Goal: Information Seeking & Learning: Learn about a topic

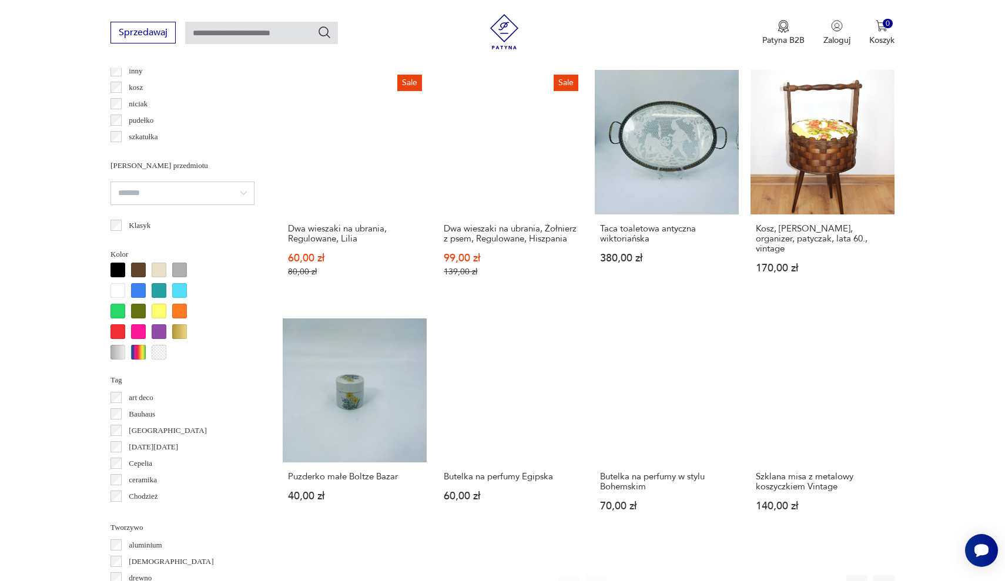
scroll to position [943, 0]
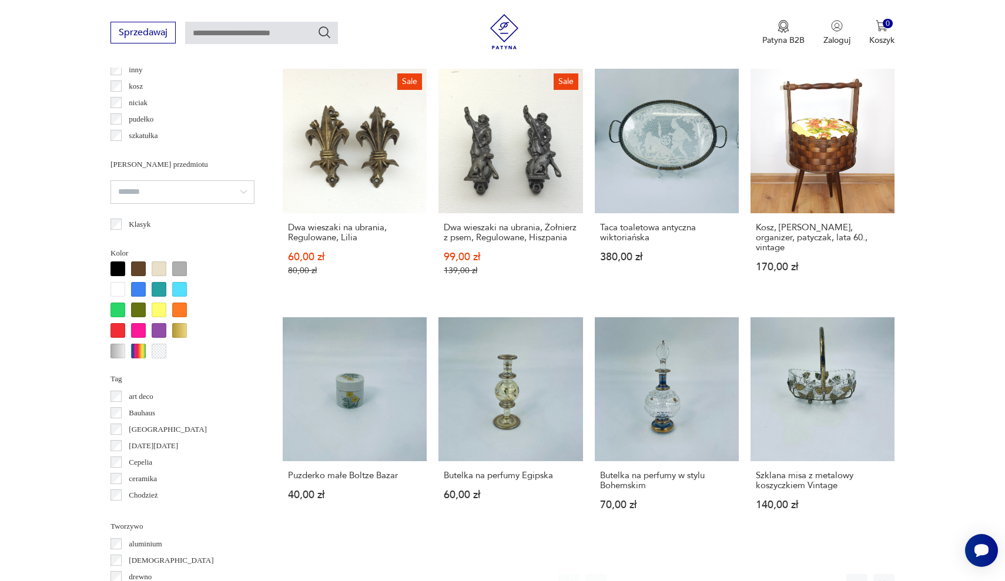
click at [647, 574] on button "2" at bounding box center [650, 584] width 21 height 21
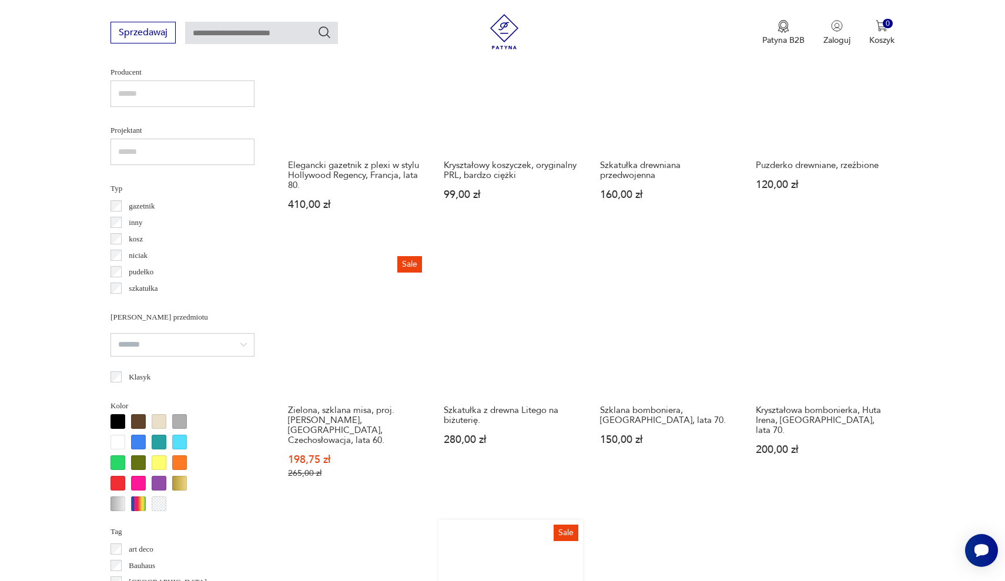
scroll to position [794, 0]
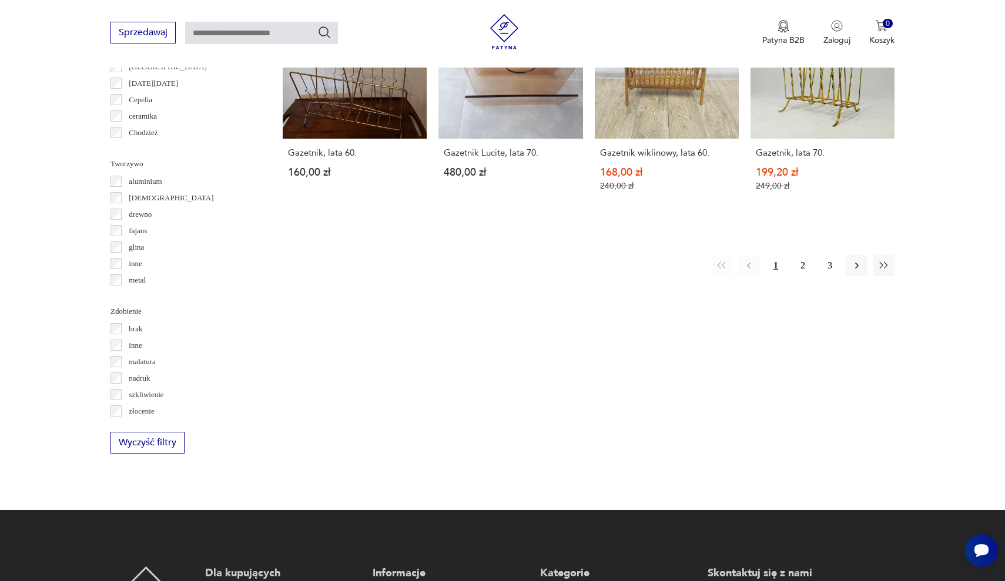
scroll to position [1271, 0]
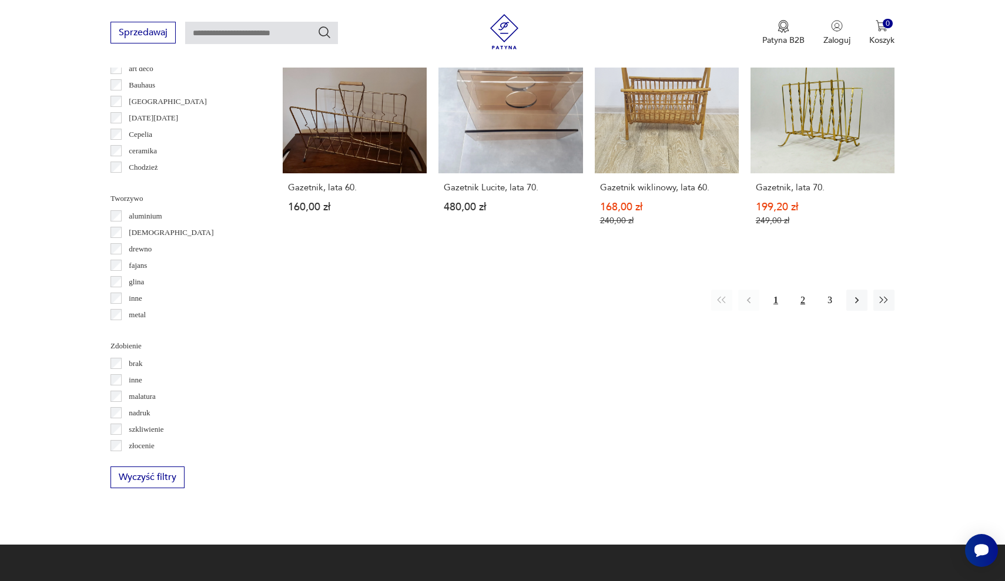
click at [797, 290] on button "2" at bounding box center [803, 300] width 21 height 21
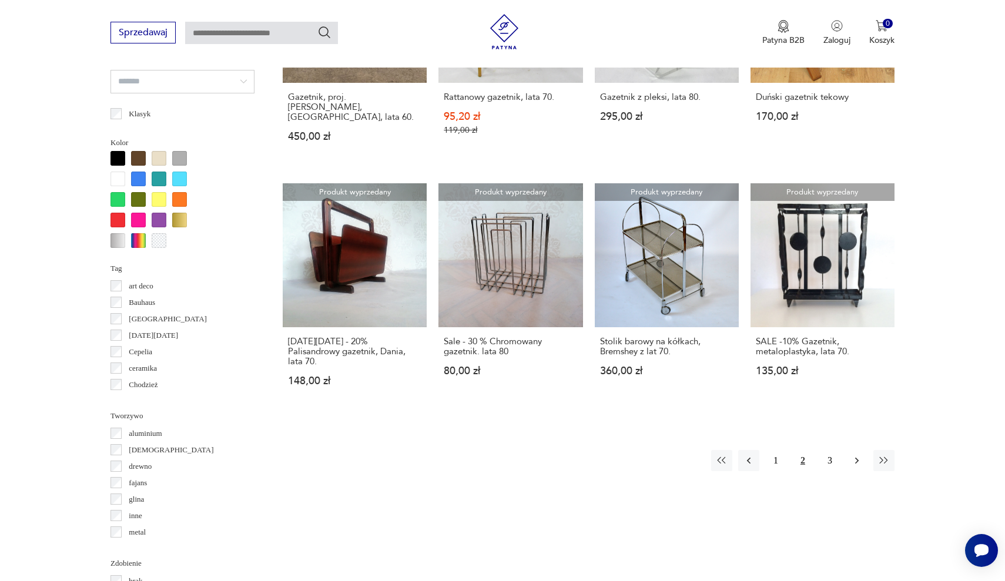
scroll to position [1049, 0]
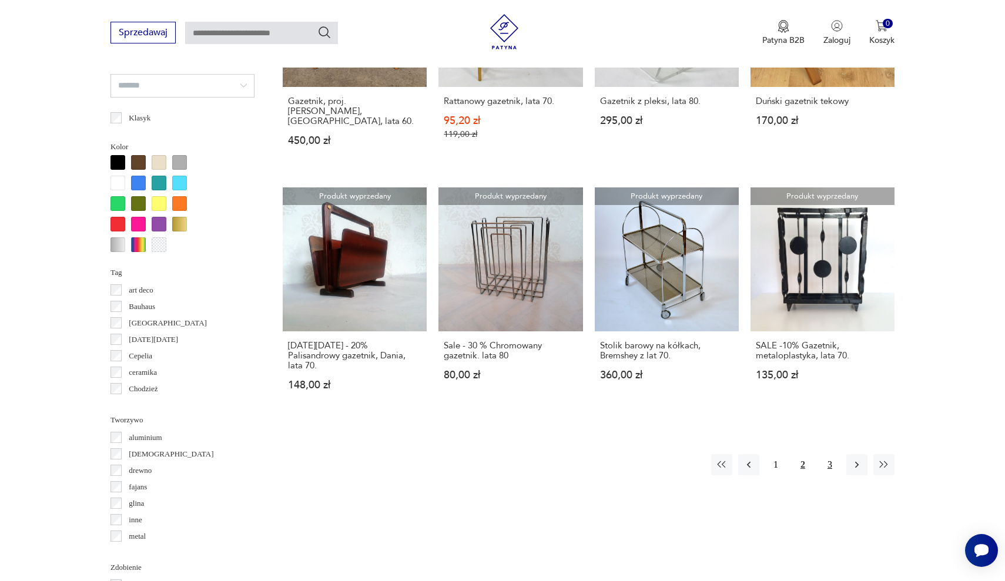
click at [831, 454] on button "3" at bounding box center [830, 464] width 21 height 21
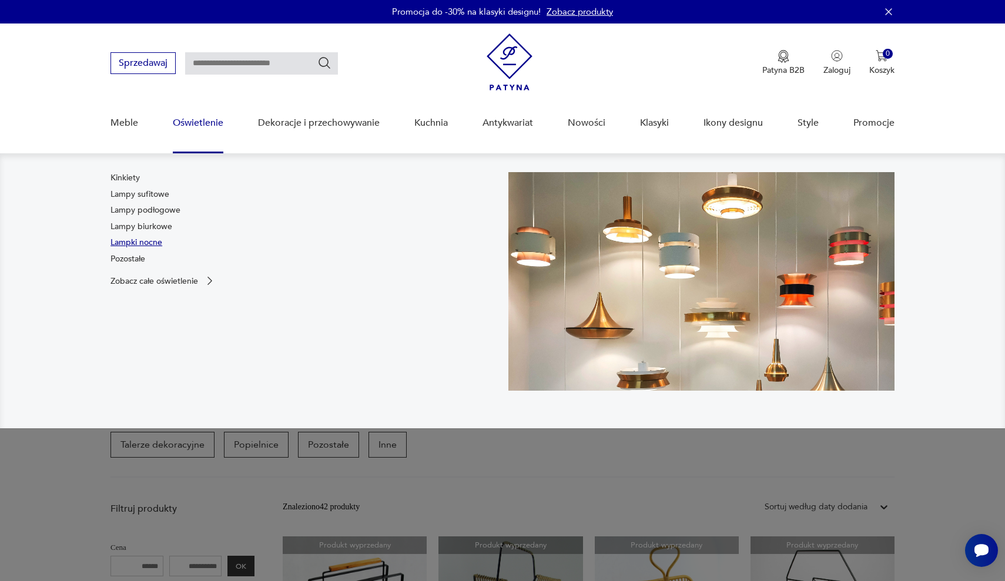
click at [145, 246] on link "Lampki nocne" at bounding box center [137, 243] width 52 height 12
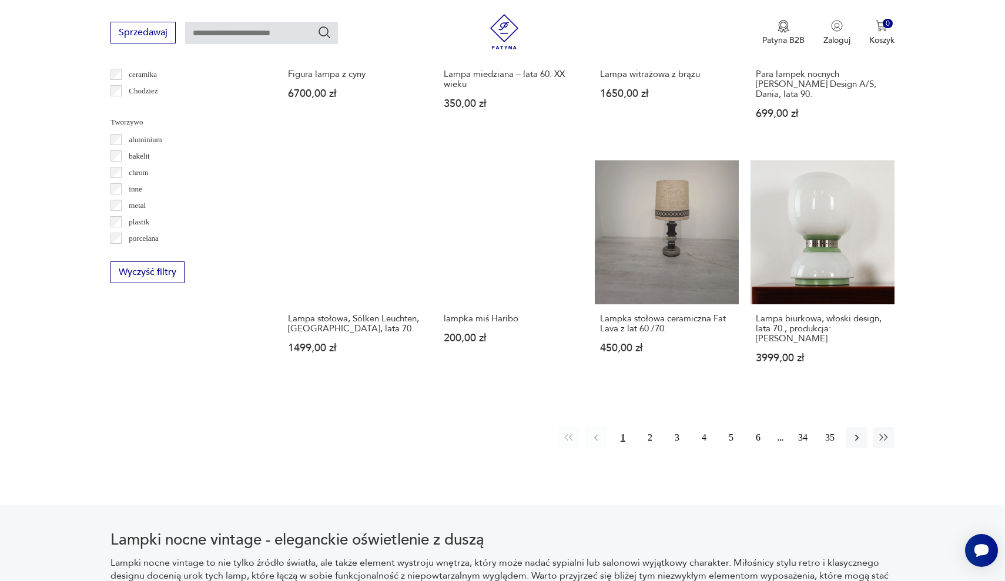
scroll to position [1066, 0]
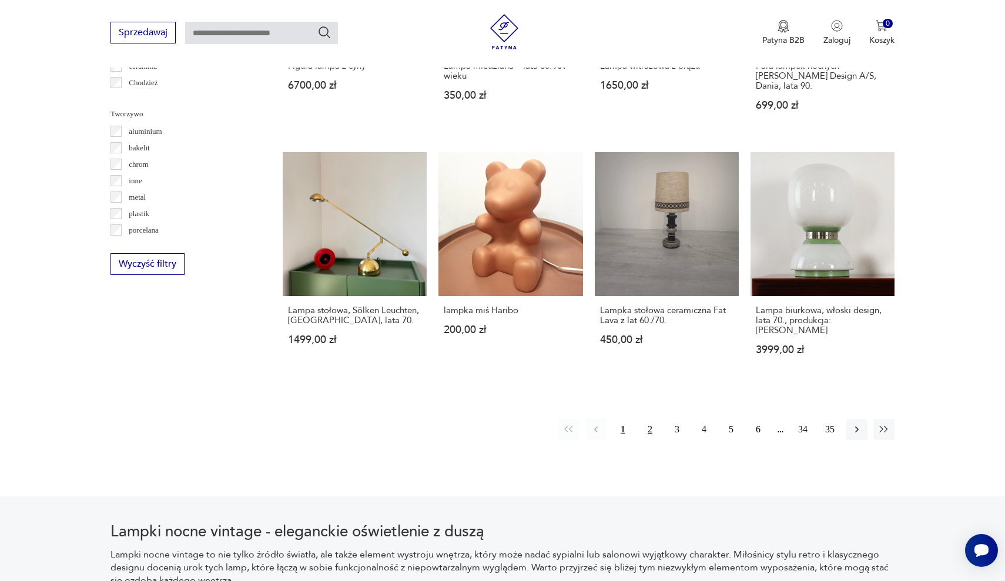
click at [649, 419] on button "2" at bounding box center [650, 429] width 21 height 21
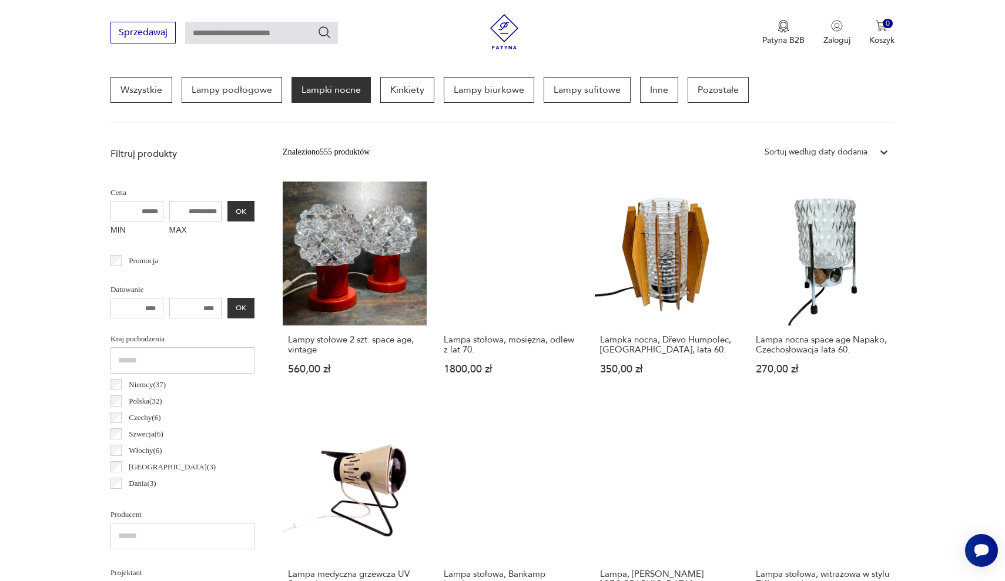
scroll to position [315, 0]
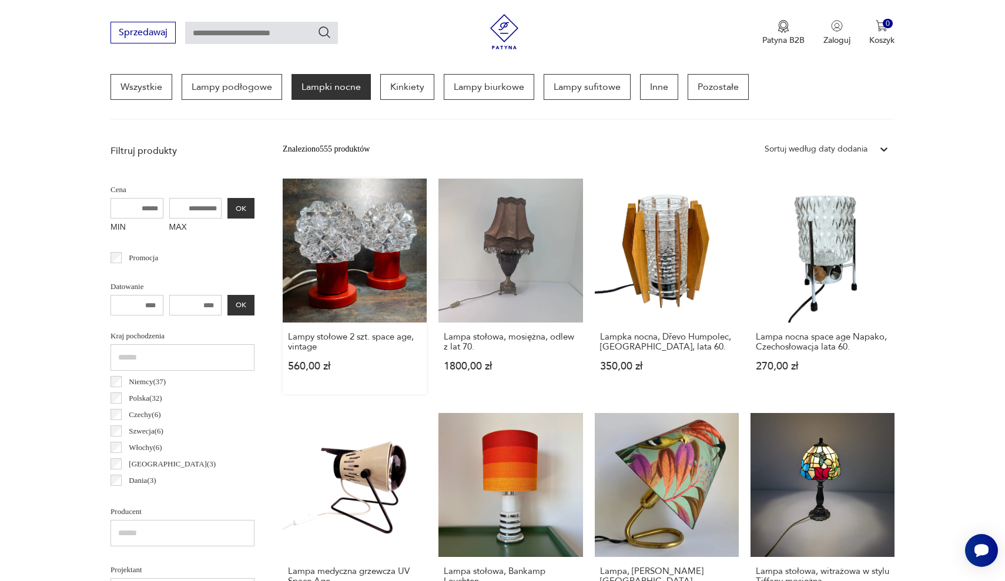
click at [337, 263] on link "Lampy stołowe 2 szt. space age, vintage 560,00 zł" at bounding box center [355, 287] width 144 height 216
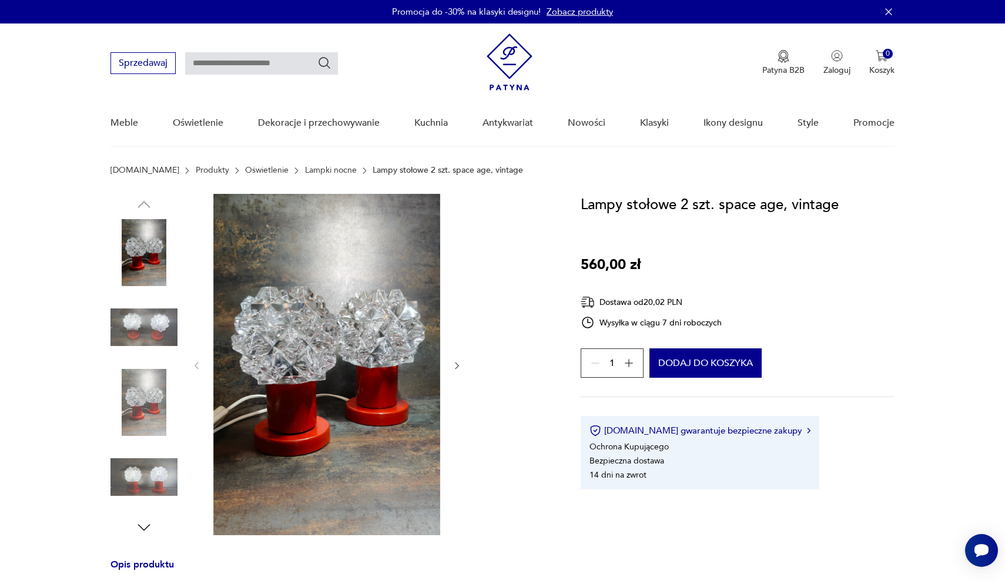
click at [142, 326] on img at bounding box center [144, 327] width 67 height 67
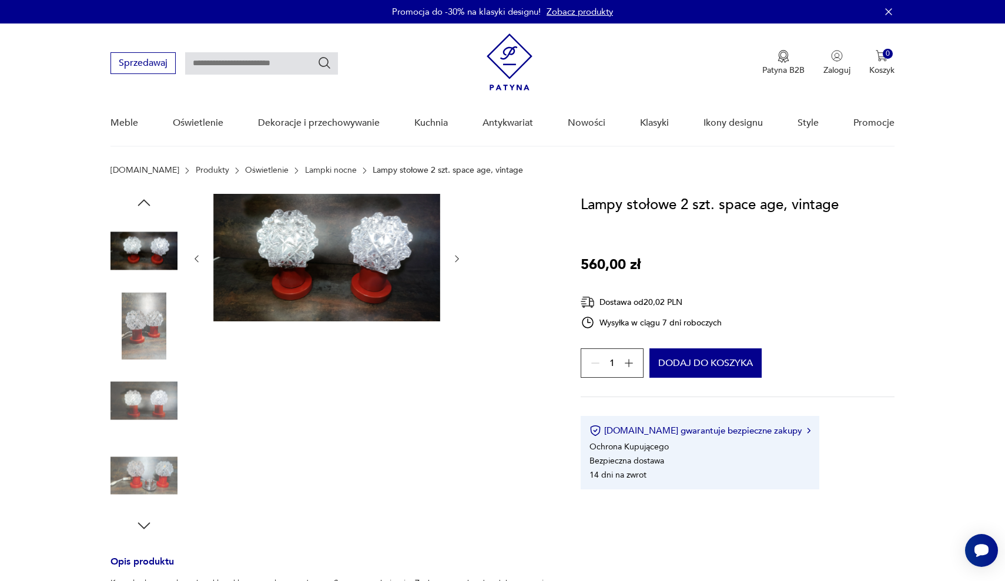
click at [148, 400] on img at bounding box center [144, 400] width 67 height 67
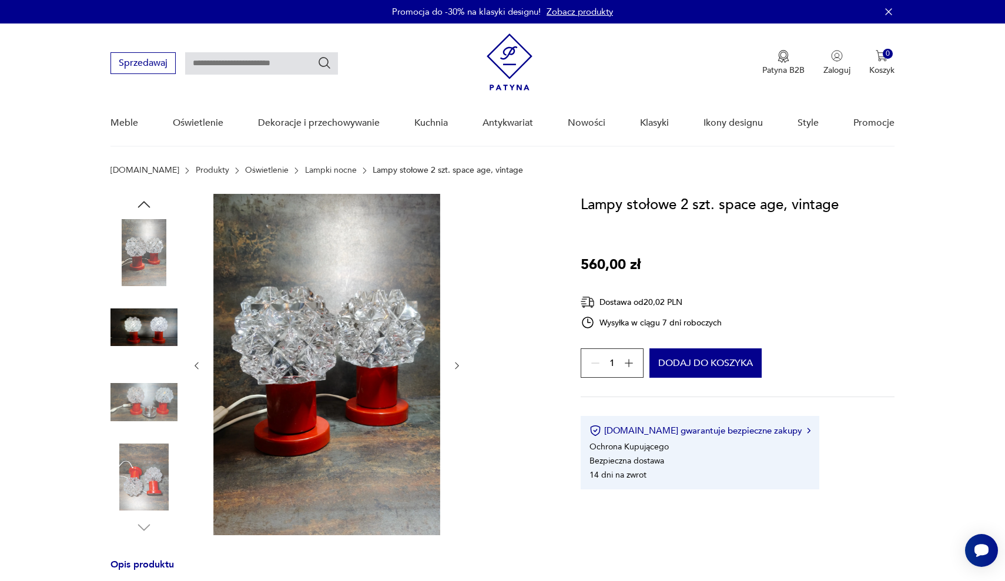
click at [151, 470] on img at bounding box center [144, 477] width 67 height 67
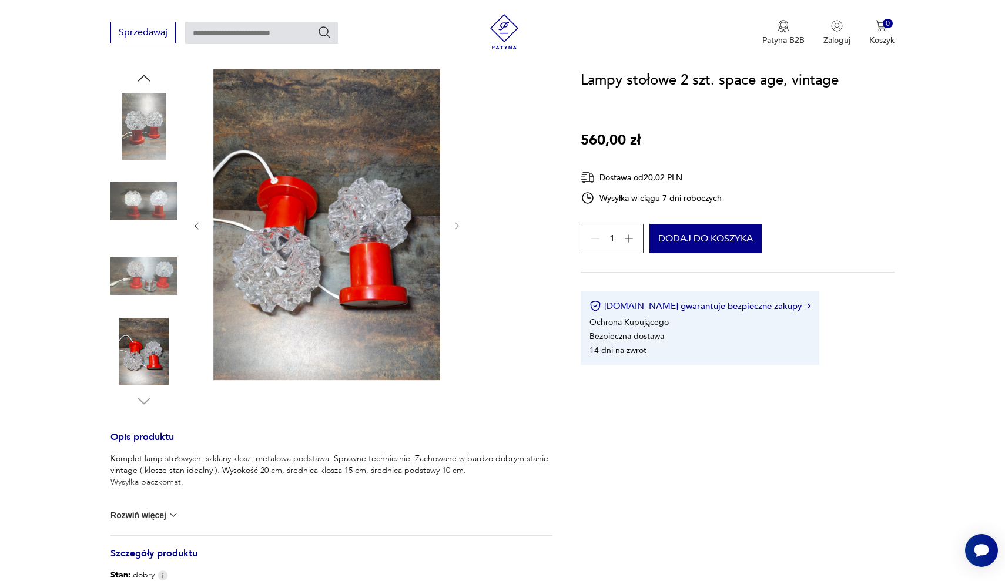
scroll to position [299, 0]
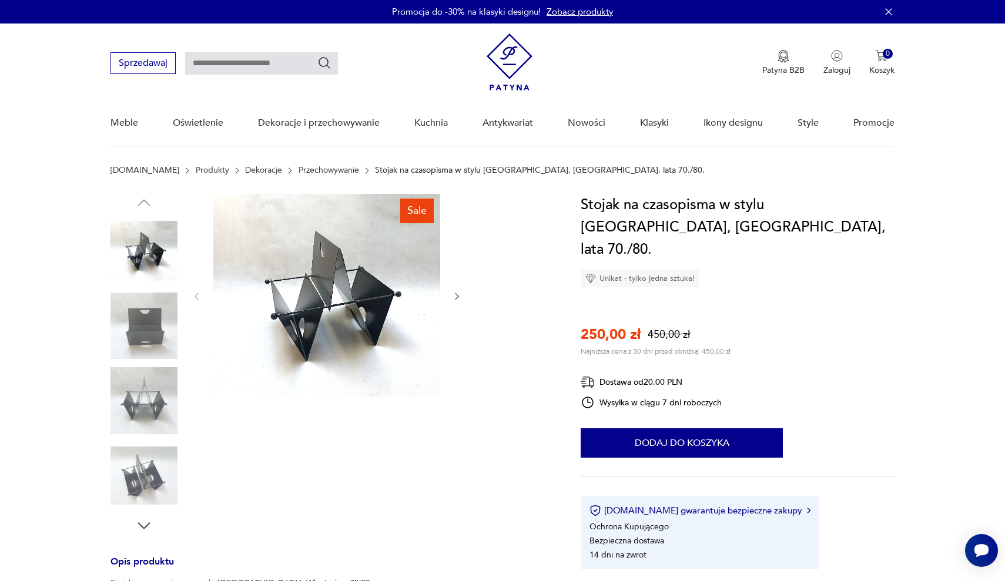
click at [136, 326] on img at bounding box center [144, 326] width 67 height 67
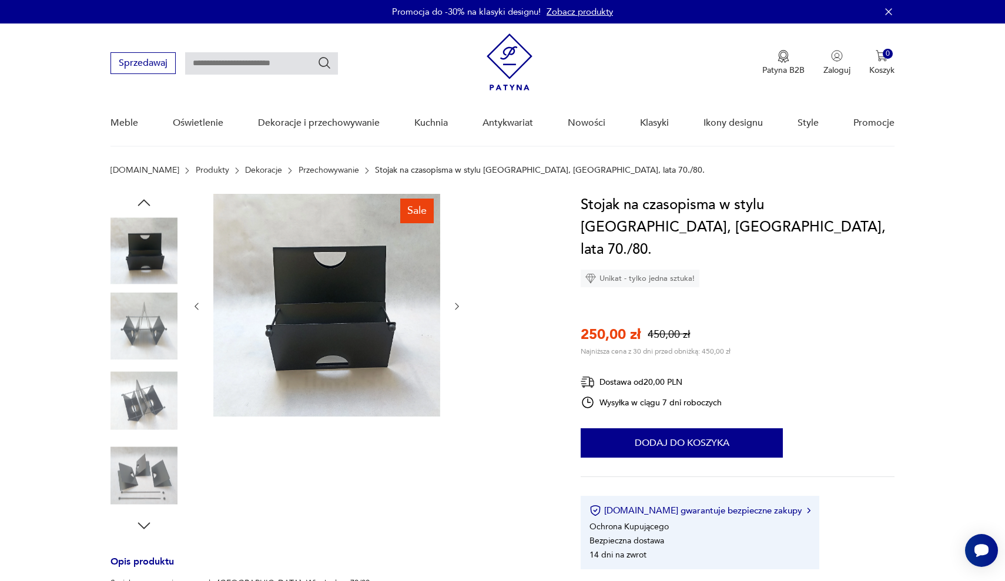
click at [143, 382] on img at bounding box center [144, 400] width 67 height 67
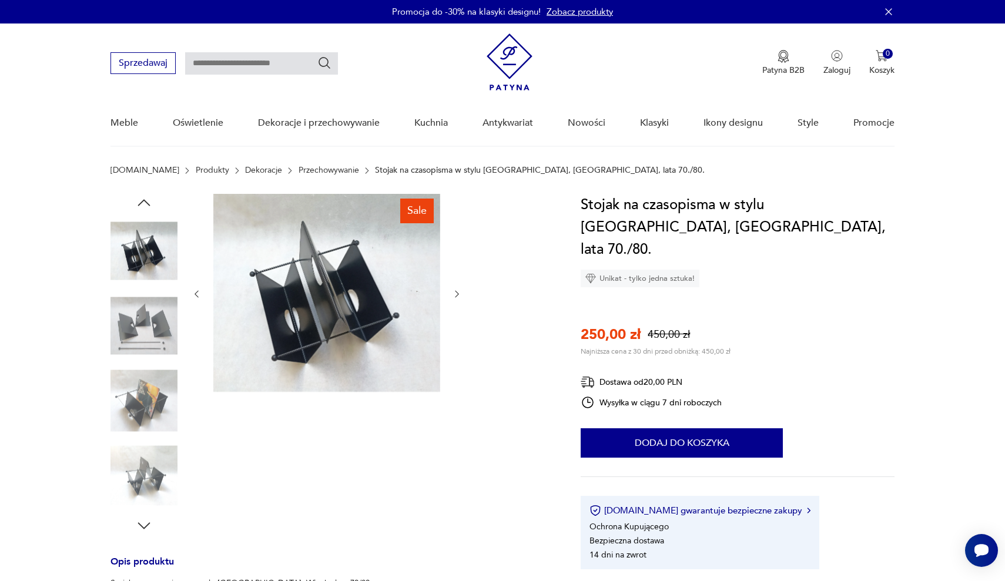
click at [158, 469] on img at bounding box center [144, 476] width 67 height 67
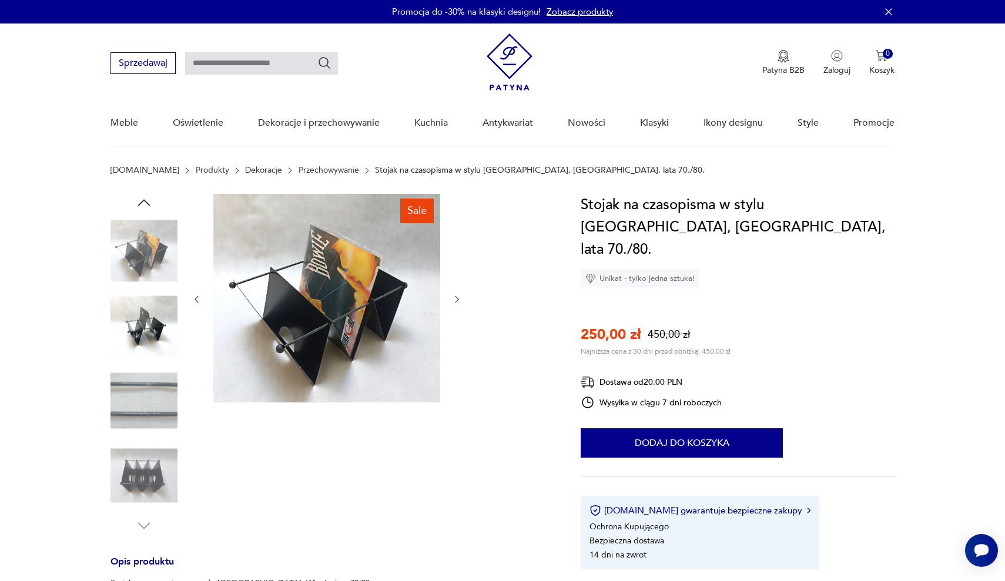
click at [147, 468] on img at bounding box center [144, 476] width 67 height 67
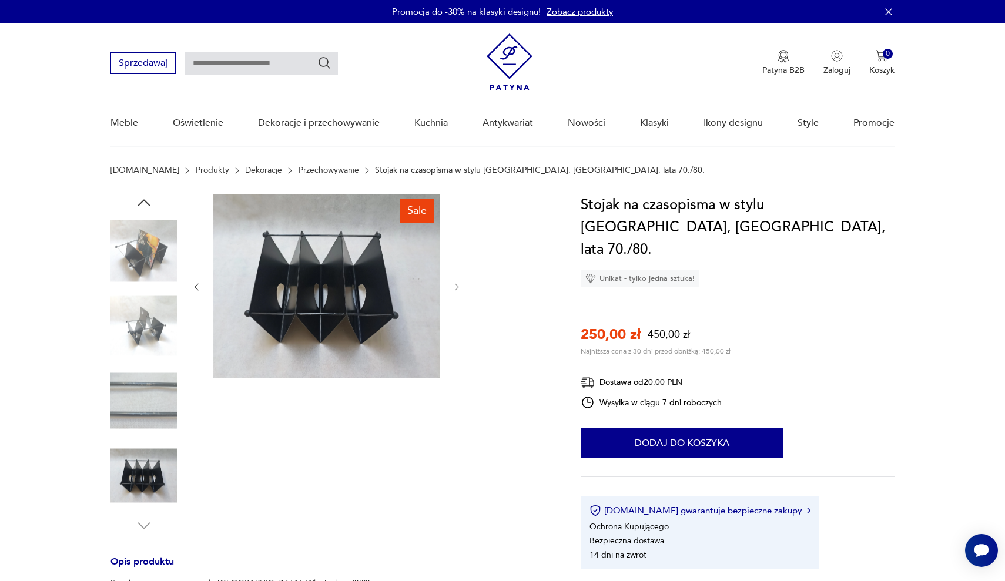
click at [142, 393] on img at bounding box center [144, 400] width 67 height 67
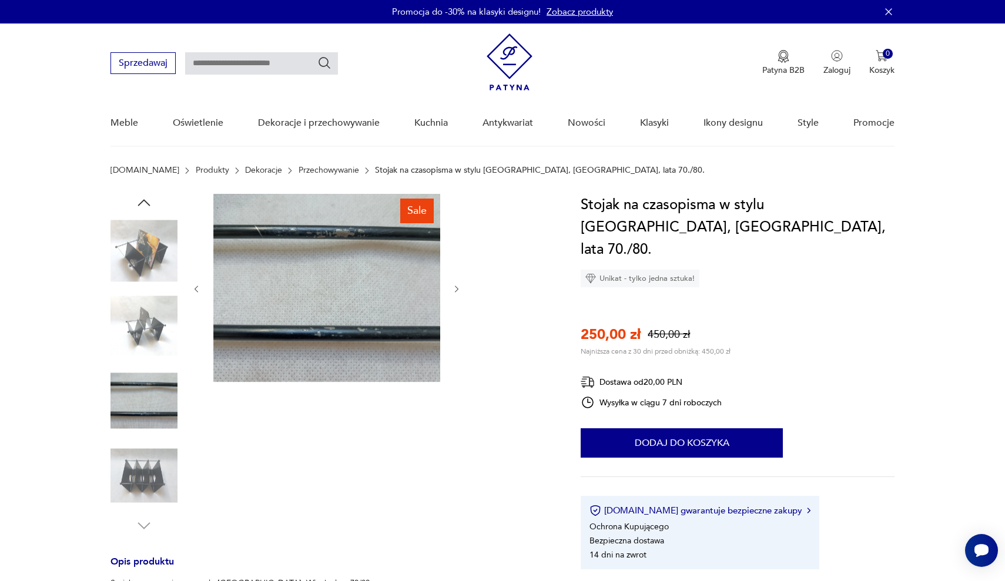
click at [142, 327] on img at bounding box center [144, 326] width 67 height 67
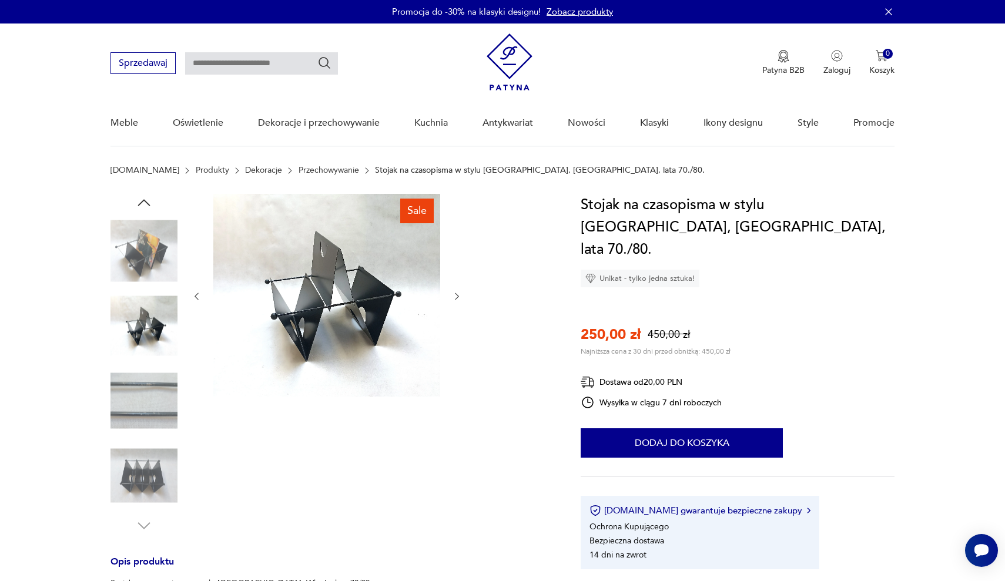
click at [145, 266] on img at bounding box center [144, 251] width 67 height 67
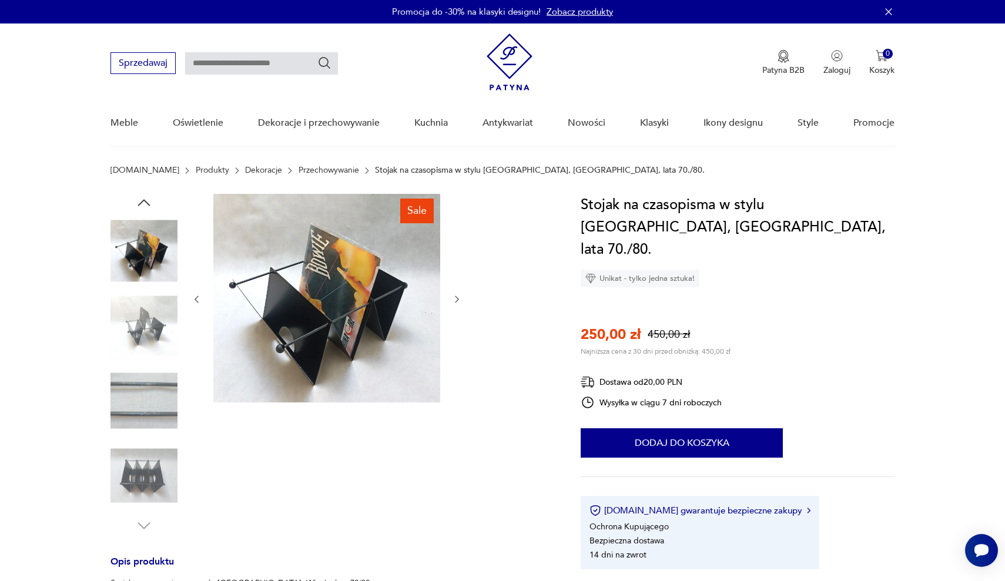
click at [143, 200] on icon "button" at bounding box center [144, 202] width 12 height 6
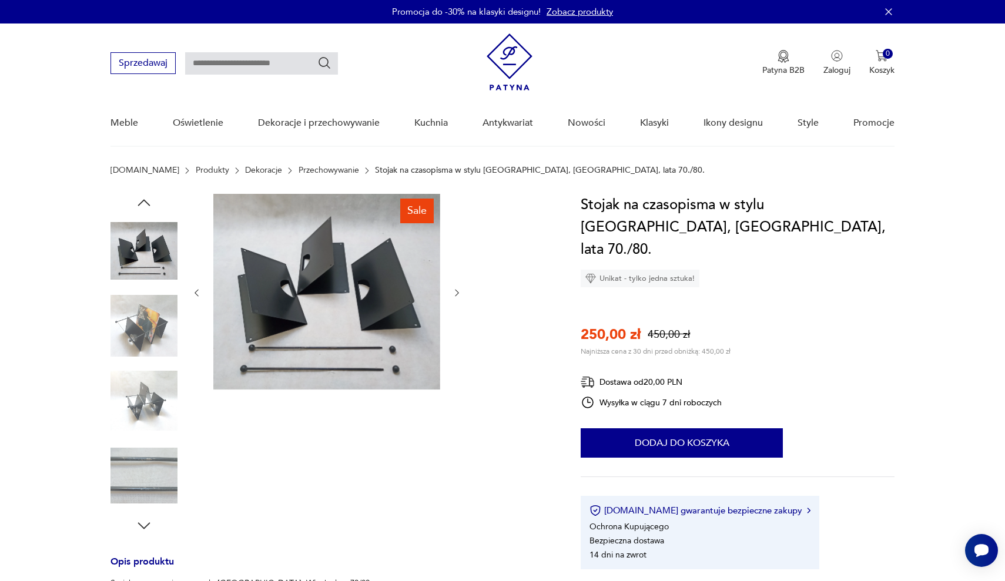
click at [147, 239] on img at bounding box center [144, 251] width 67 height 67
click at [154, 301] on img at bounding box center [144, 326] width 67 height 67
